Goal: Transaction & Acquisition: Purchase product/service

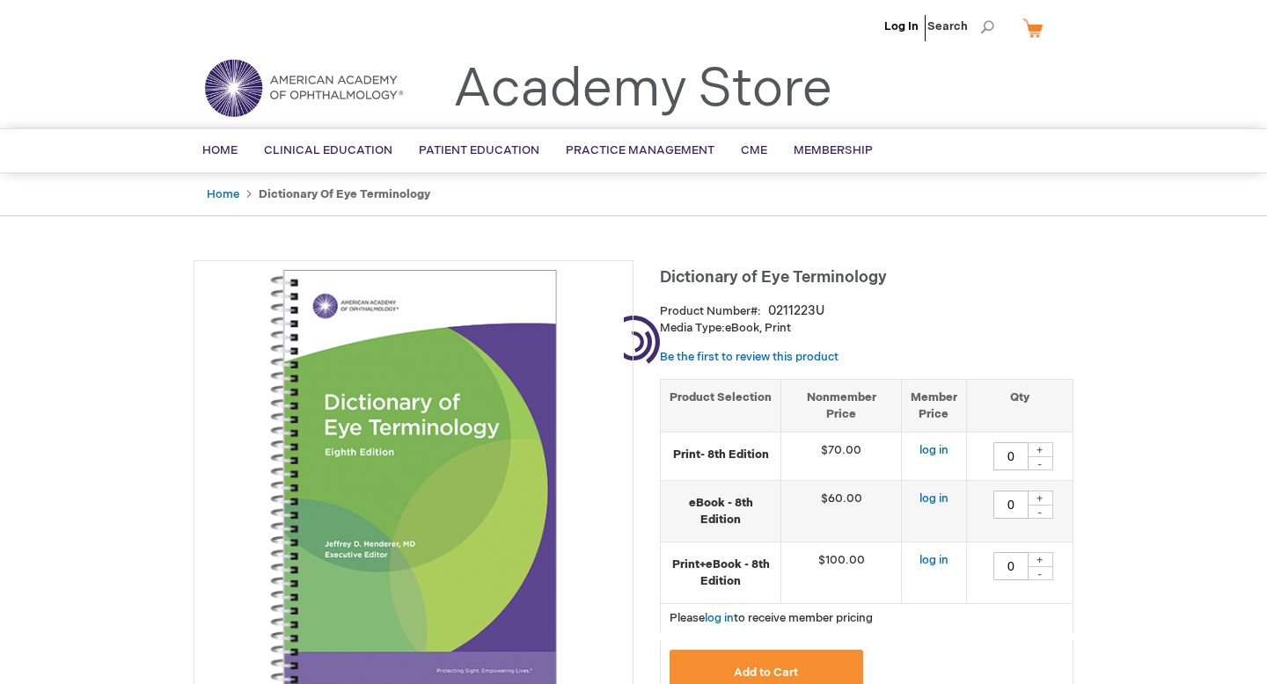
type input "0"
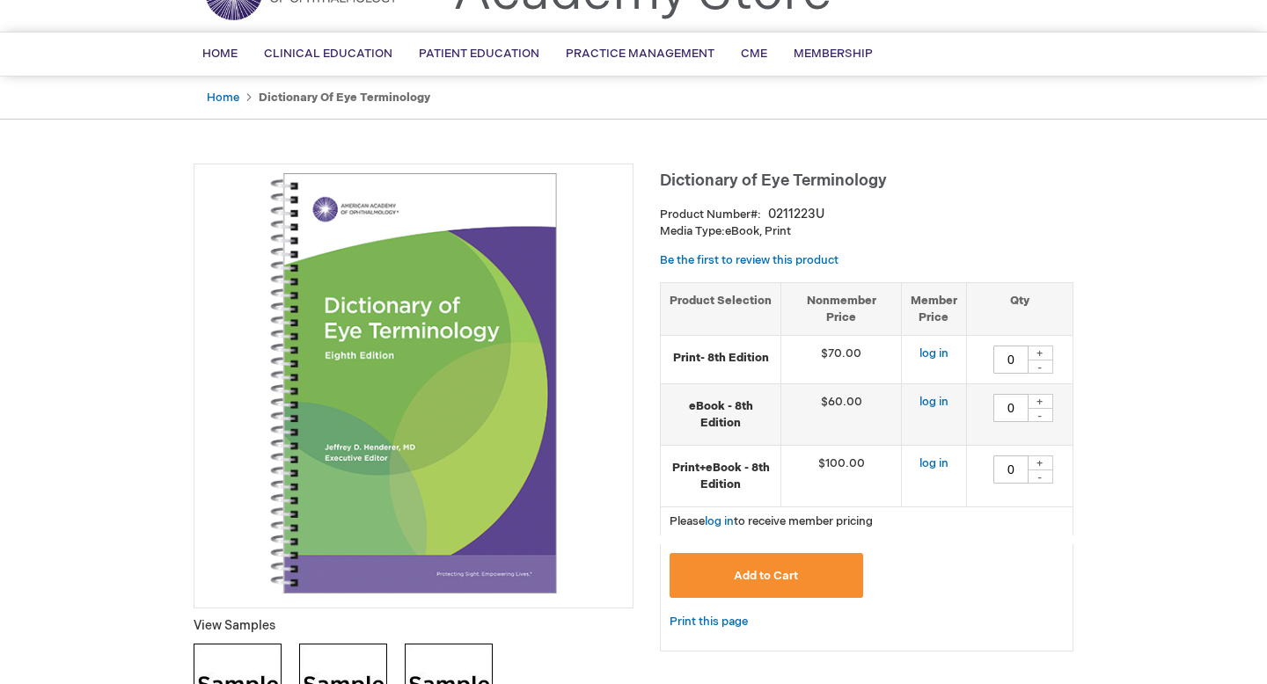
scroll to position [99, 0]
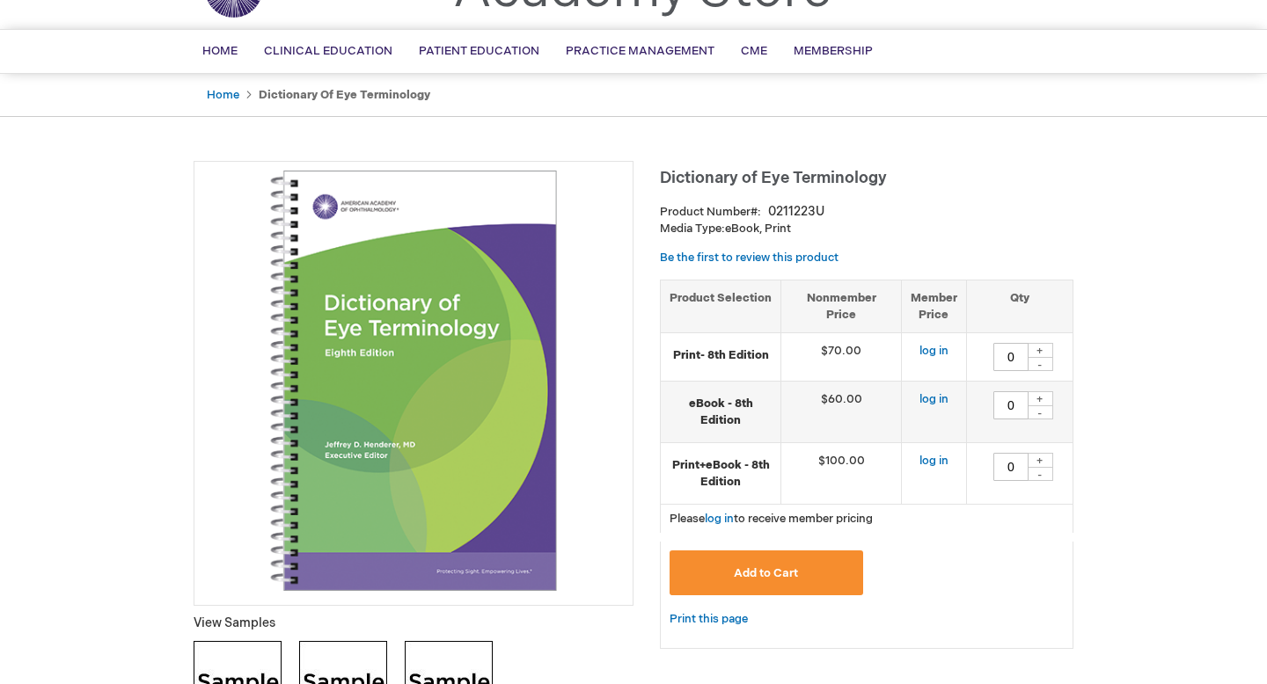
click at [1041, 398] on div "+" at bounding box center [1040, 398] width 26 height 15
type input "1"
click at [807, 578] on button "Add to Cart" at bounding box center [766, 573] width 194 height 45
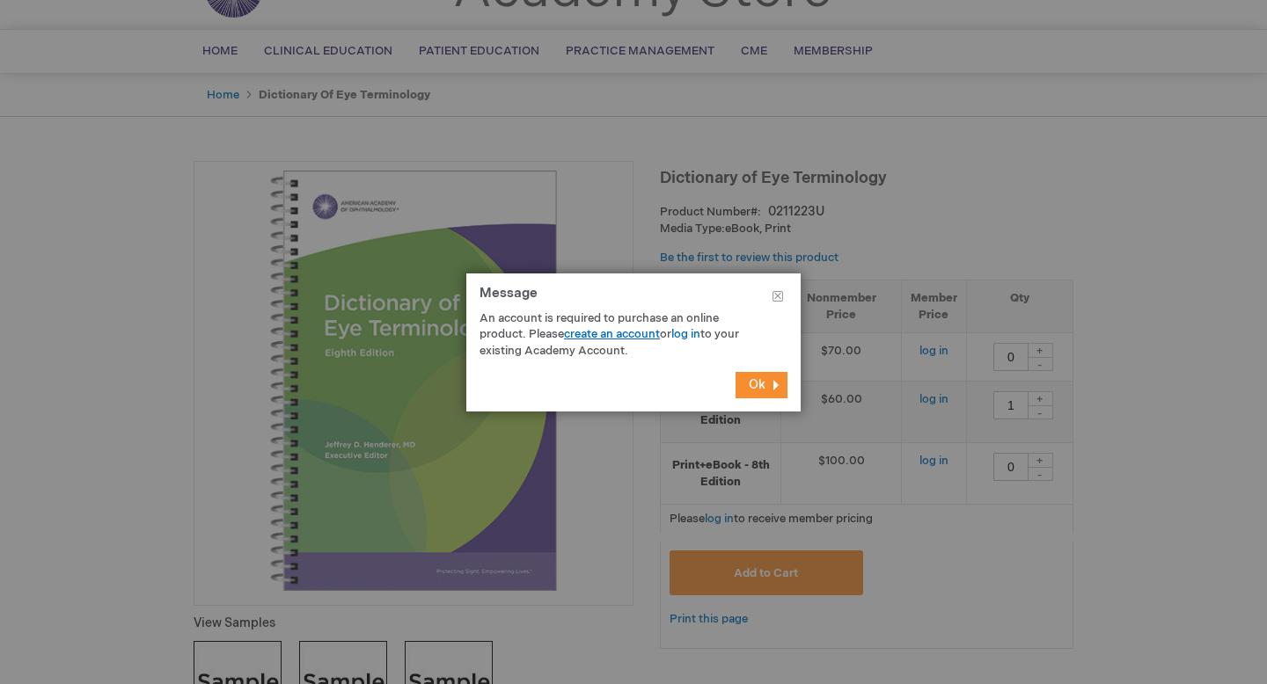
click at [607, 334] on link "create an account" at bounding box center [612, 334] width 96 height 14
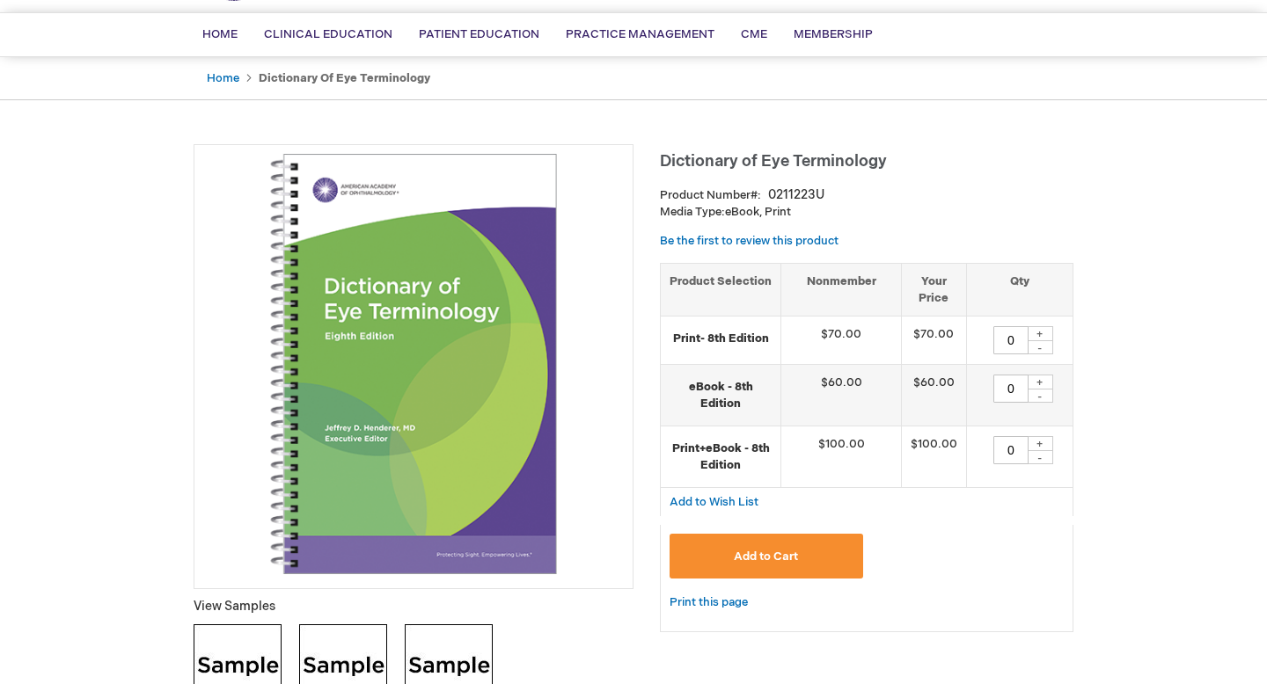
scroll to position [127, 0]
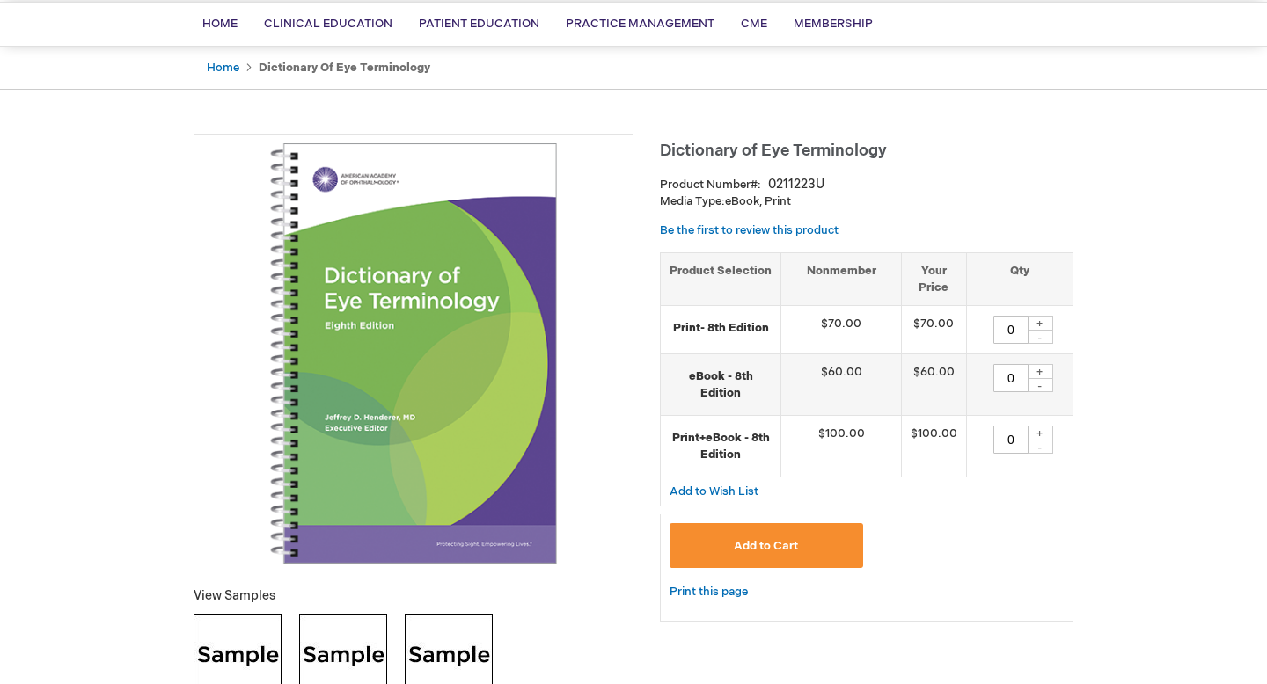
click at [1043, 376] on div "+" at bounding box center [1040, 371] width 26 height 15
type input "1"
click at [745, 547] on span "Add to Cart" at bounding box center [766, 546] width 64 height 14
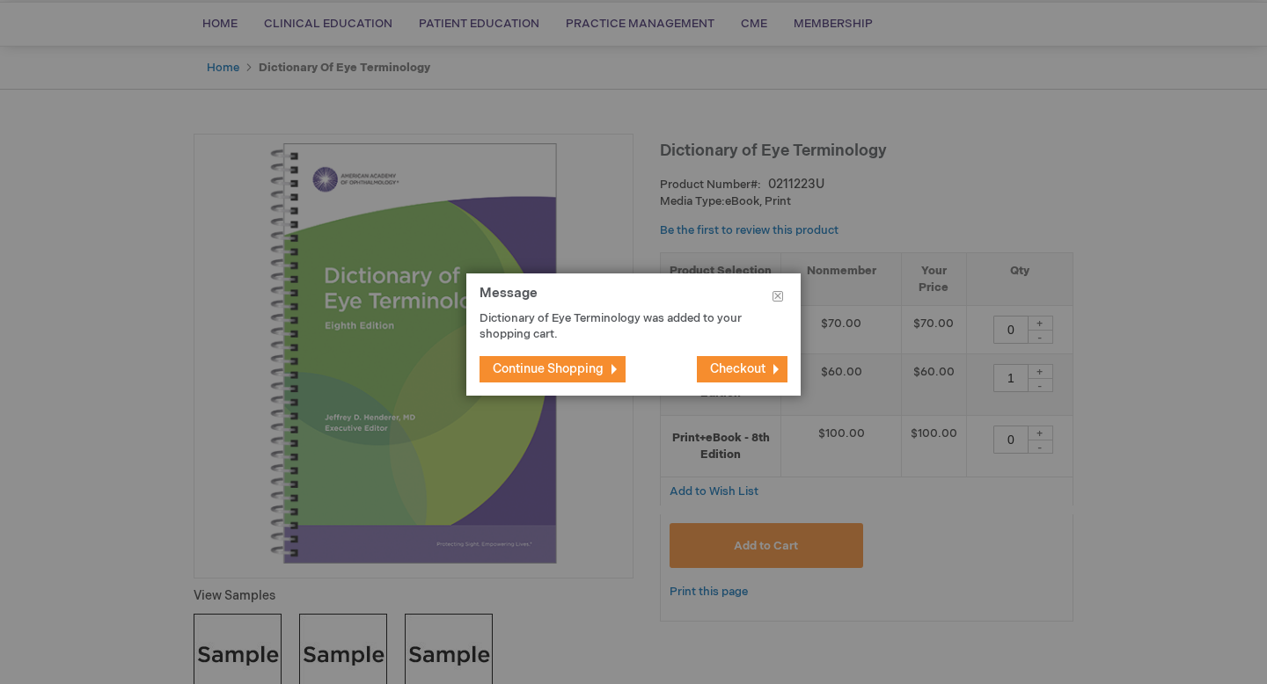
click at [727, 368] on span "Checkout" at bounding box center [737, 369] width 55 height 15
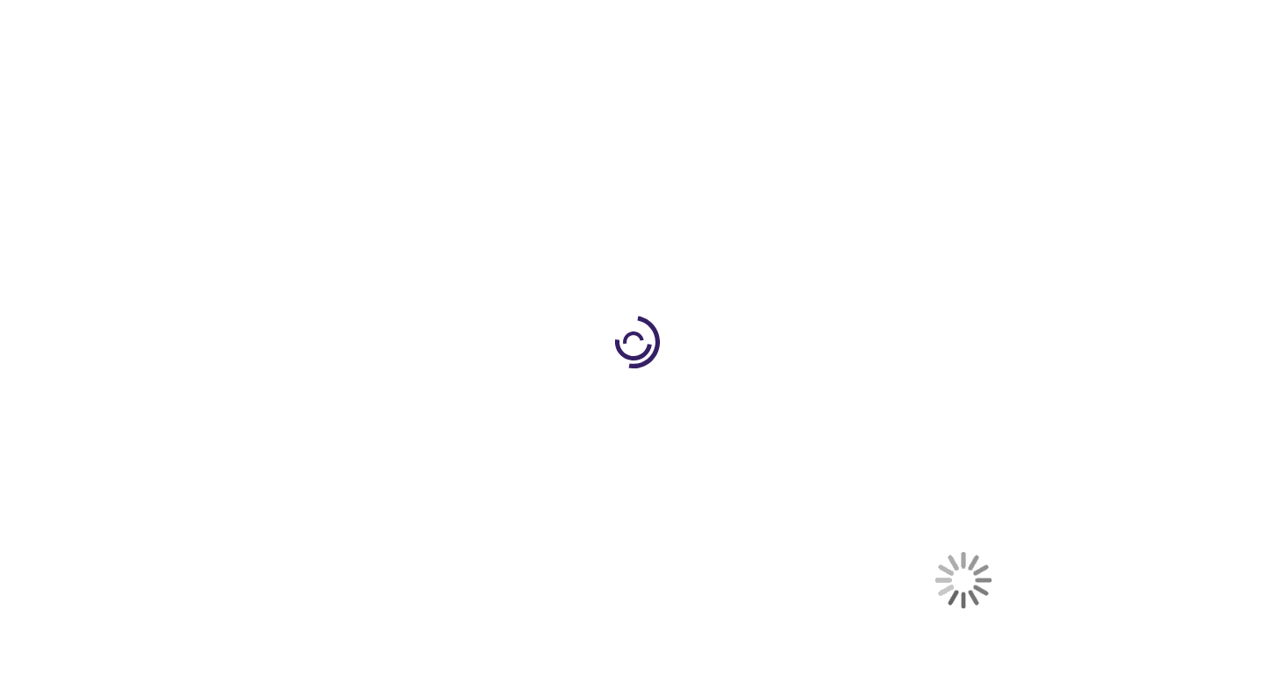
select select "US"
select select "32"
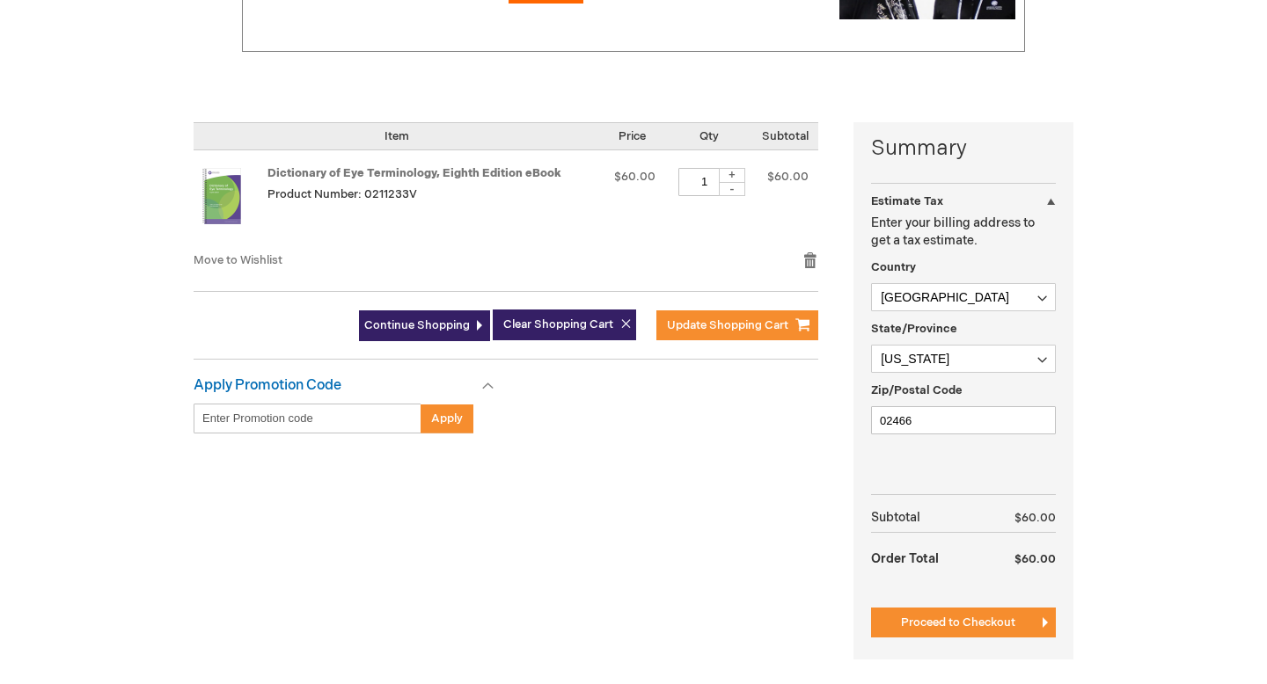
scroll to position [328, 0]
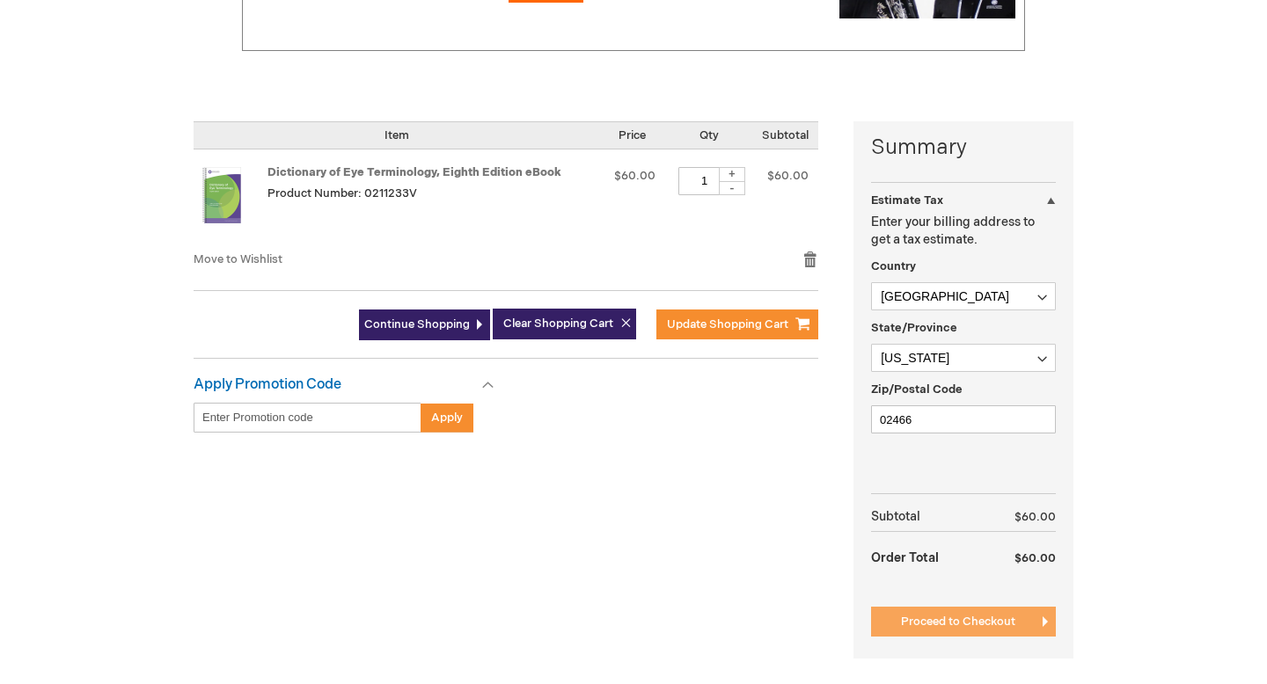
click at [912, 617] on span "Proceed to Checkout" at bounding box center [958, 622] width 114 height 14
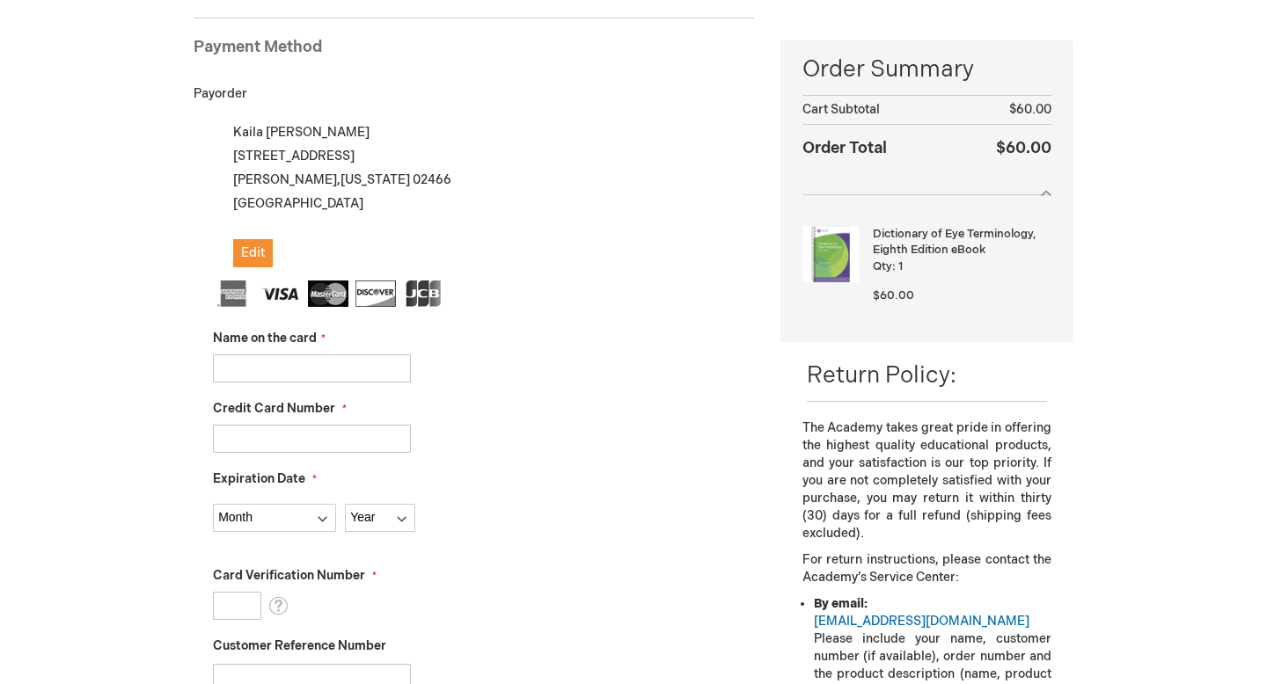
click at [317, 362] on input "Name on the card" at bounding box center [312, 368] width 198 height 28
type input "Kaila Kleinschmidt"
click at [224, 439] on input "Credit Card Number" at bounding box center [312, 439] width 198 height 28
type input "5466307626751056"
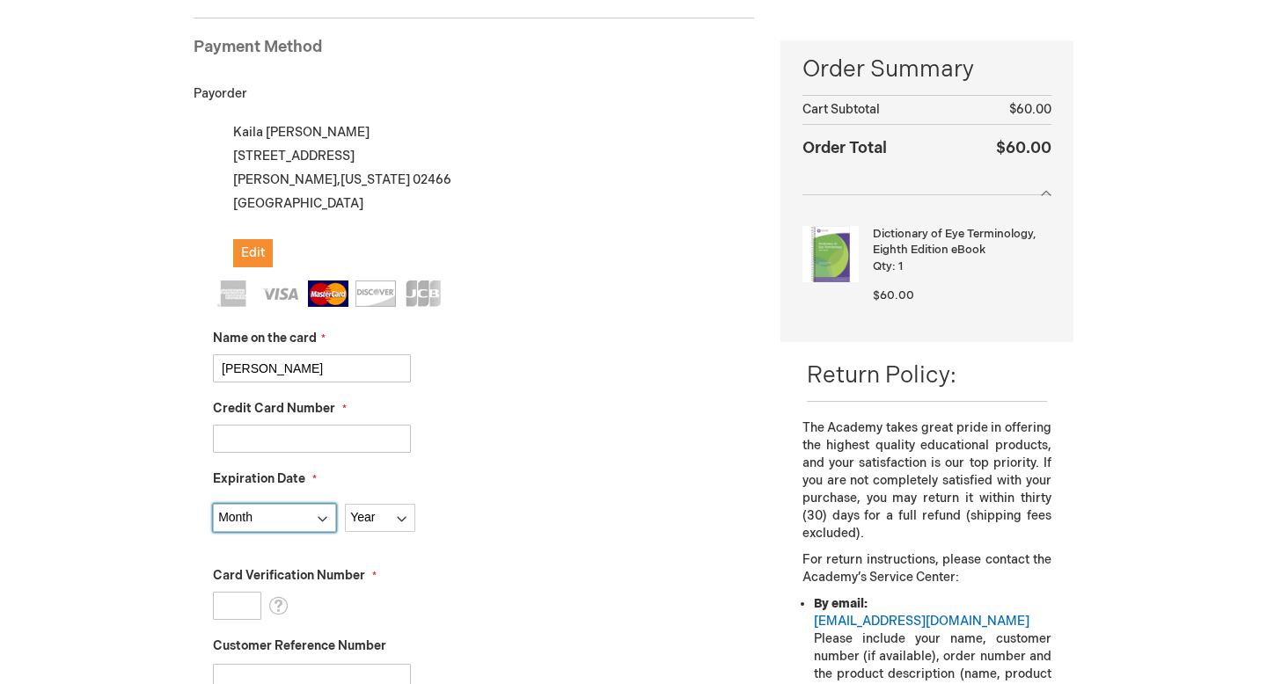
click at [267, 514] on select "Month 01 - January 02 - February 03 - March 04 - April 05 - May 06 - June 07 - …" at bounding box center [274, 518] width 123 height 28
select select "2"
click at [213, 504] on select "Month 01 - January 02 - February 03 - March 04 - April 05 - May 06 - June 07 - …" at bounding box center [274, 518] width 123 height 28
click at [391, 517] on select "Year 2025 2026 2027 2028 2029 2030 2031 2032 2033 2034 2035" at bounding box center [380, 518] width 70 height 28
select select "2029"
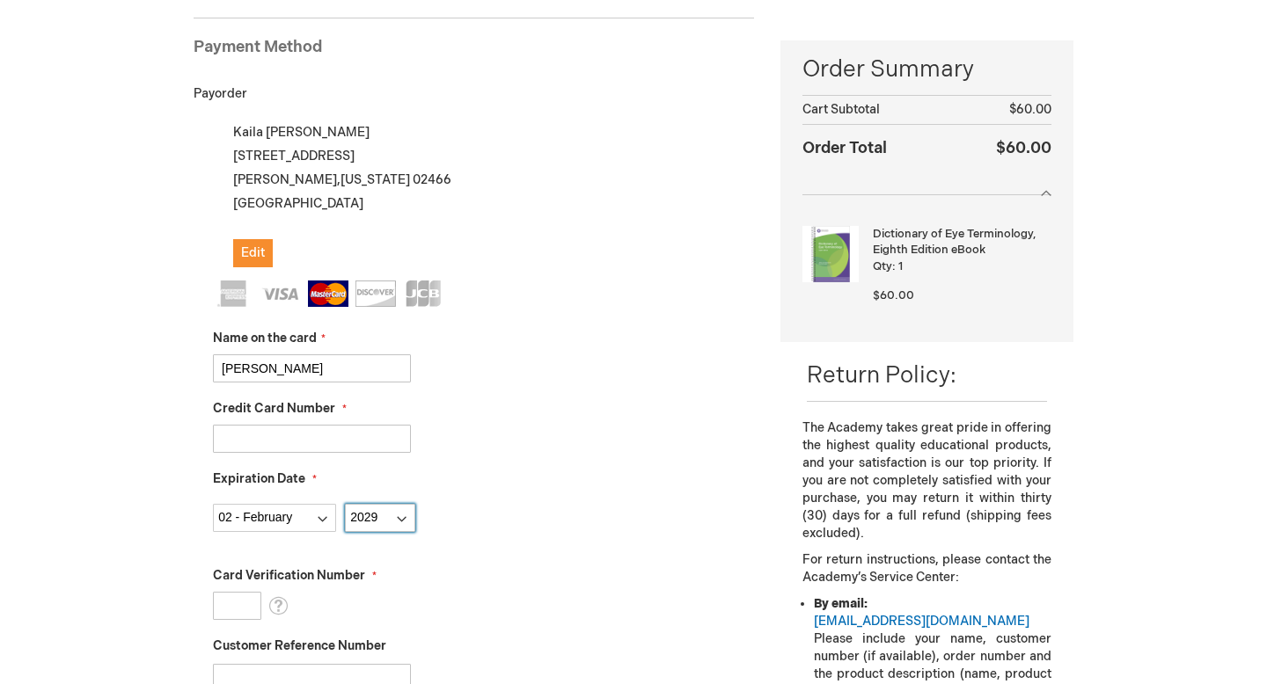
click at [345, 504] on select "Year 2025 2026 2027 2028 2029 2030 2031 2032 2033 2034 2035" at bounding box center [380, 518] width 70 height 28
click at [235, 603] on input "Card Verification Number" at bounding box center [237, 606] width 48 height 28
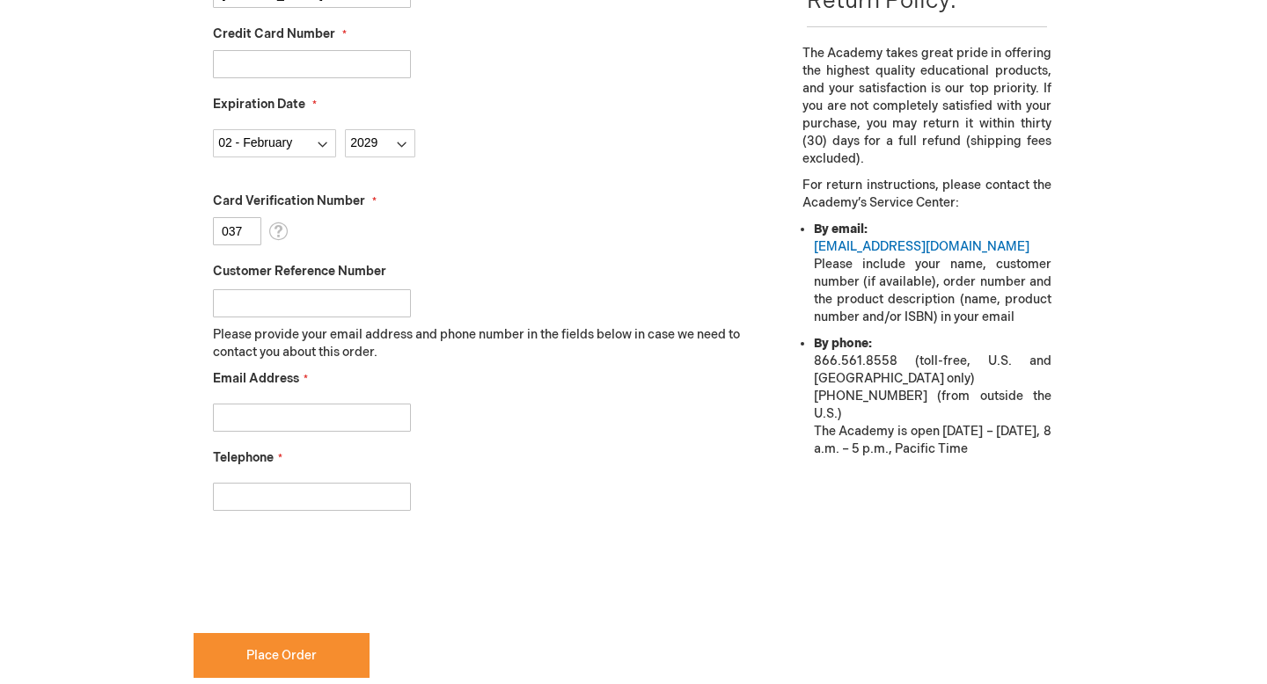
scroll to position [629, 0]
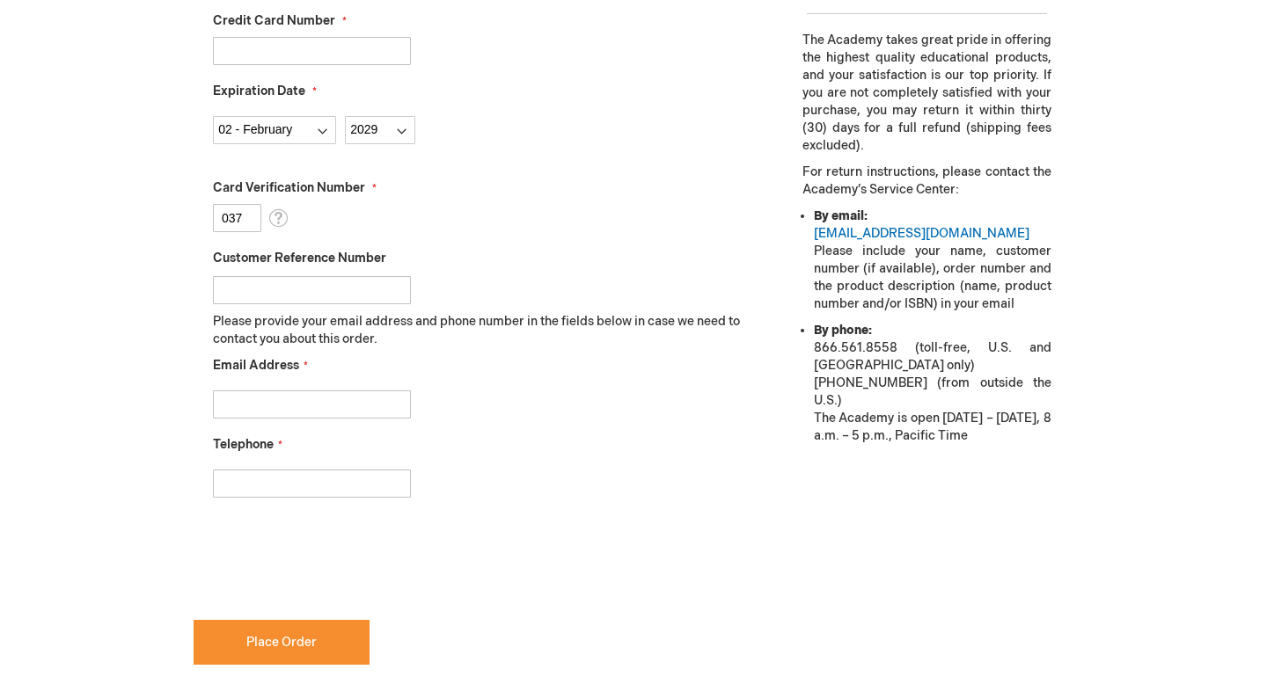
type input "037"
click at [321, 395] on input "Email Address" at bounding box center [312, 405] width 198 height 28
type input "kailamk88@gmail.com"
type input "2404059248"
checkbox input "true"
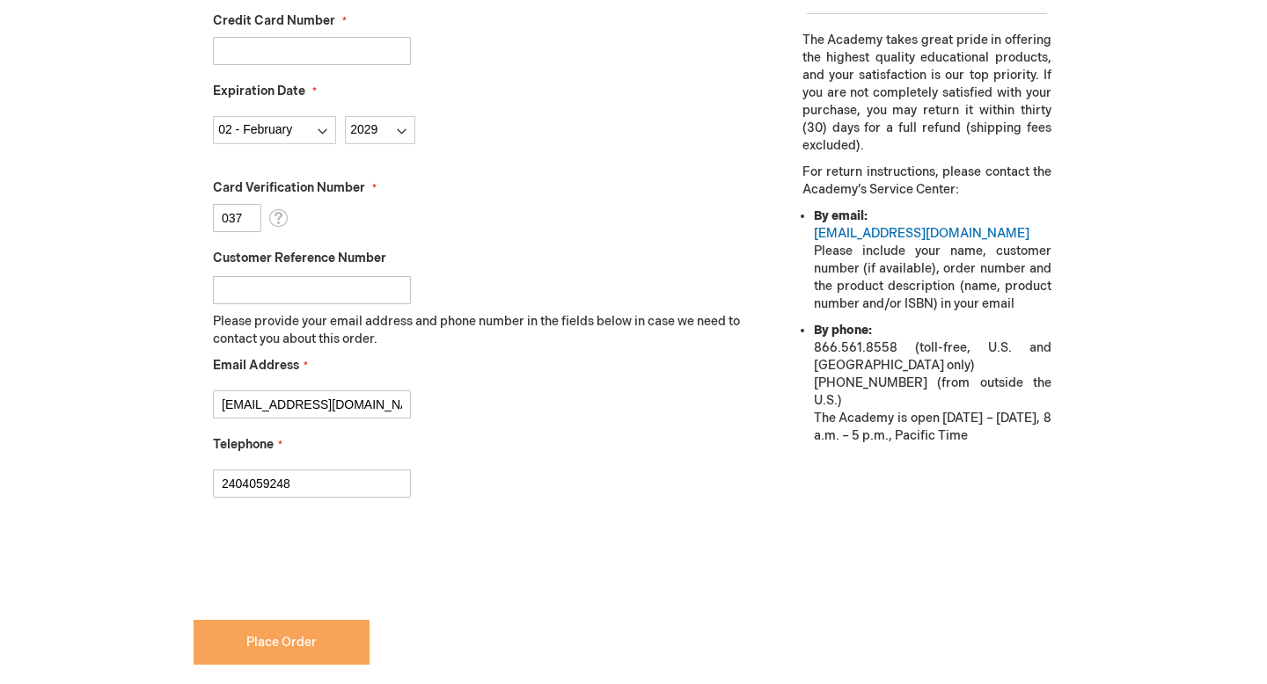
click at [260, 654] on button "Place Order" at bounding box center [282, 642] width 176 height 45
